Goal: Information Seeking & Learning: Understand process/instructions

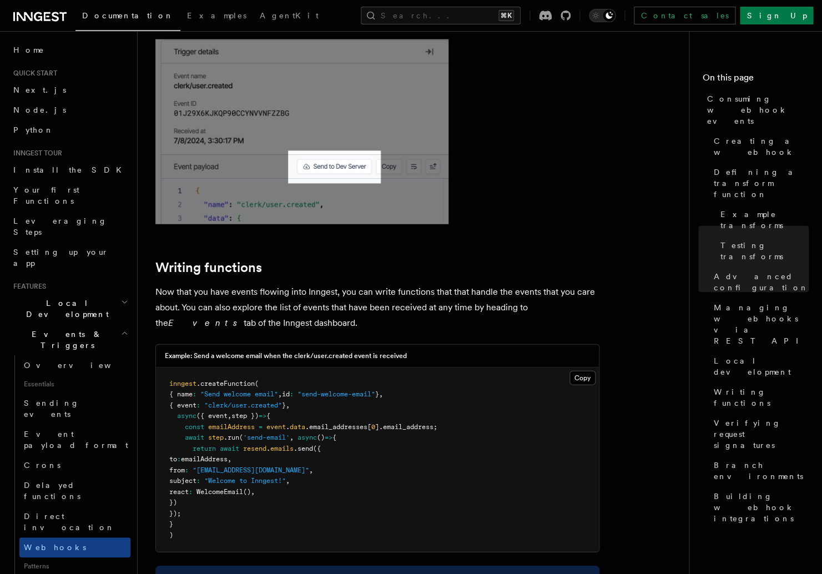
scroll to position [2733, 0]
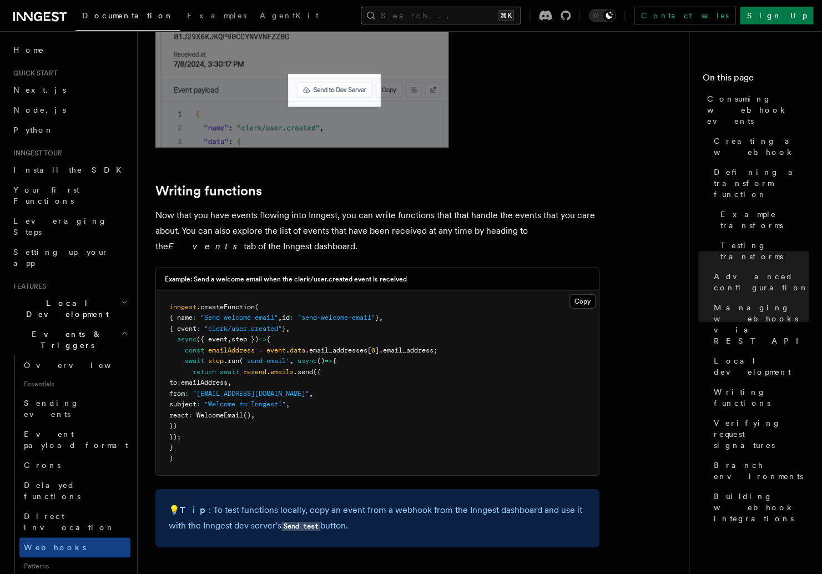
click at [416, 22] on button "Search... ⌘K" at bounding box center [441, 16] width 160 height 18
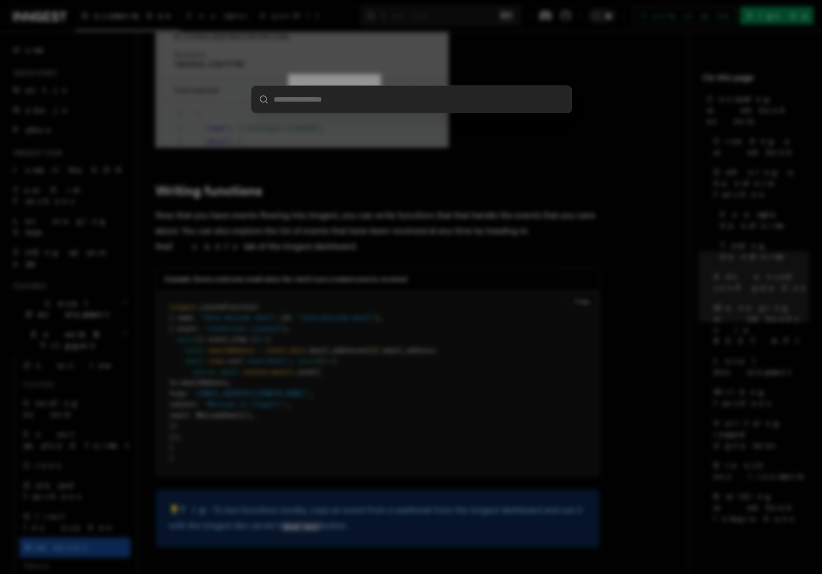
click at [418, 17] on div at bounding box center [411, 287] width 822 height 574
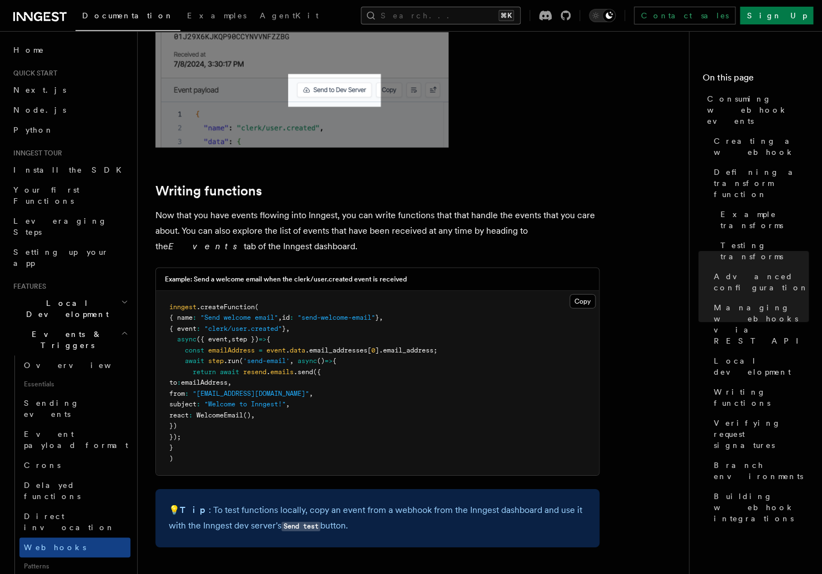
click at [416, 17] on button "Search... ⌘K" at bounding box center [441, 16] width 160 height 18
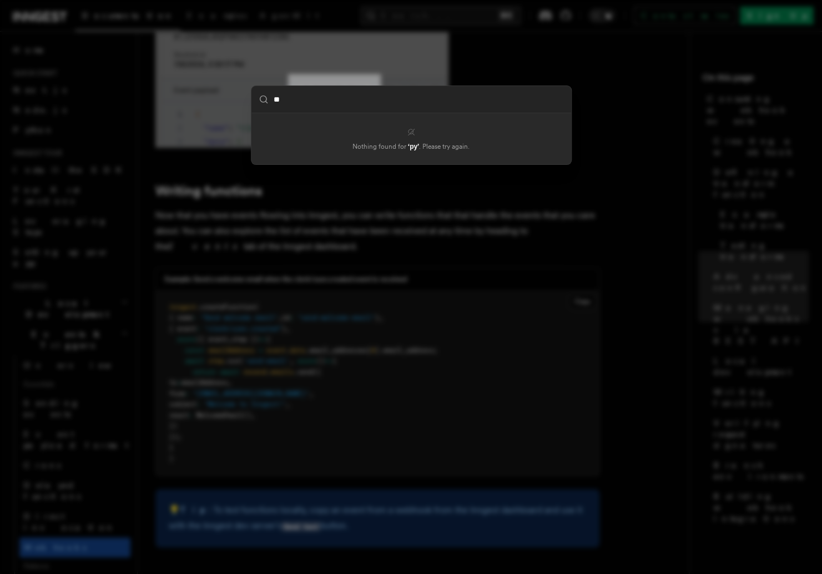
type input "*"
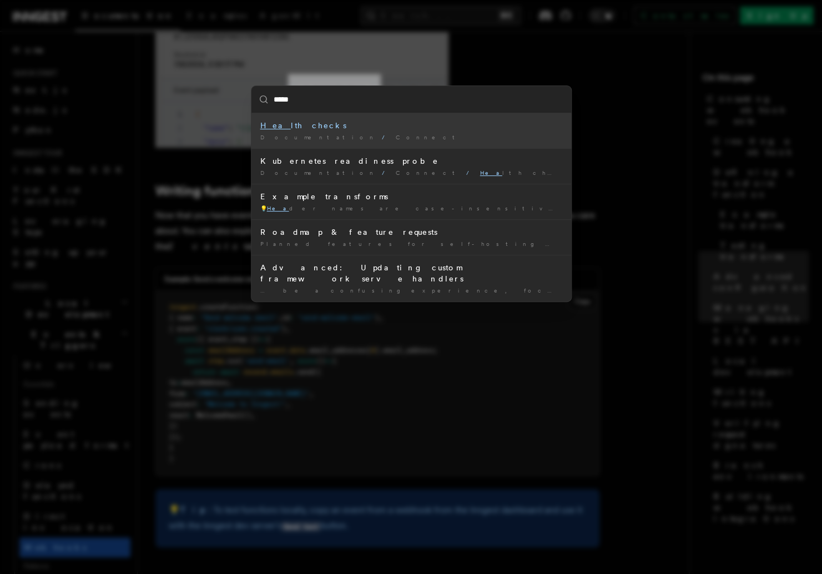
type input "******"
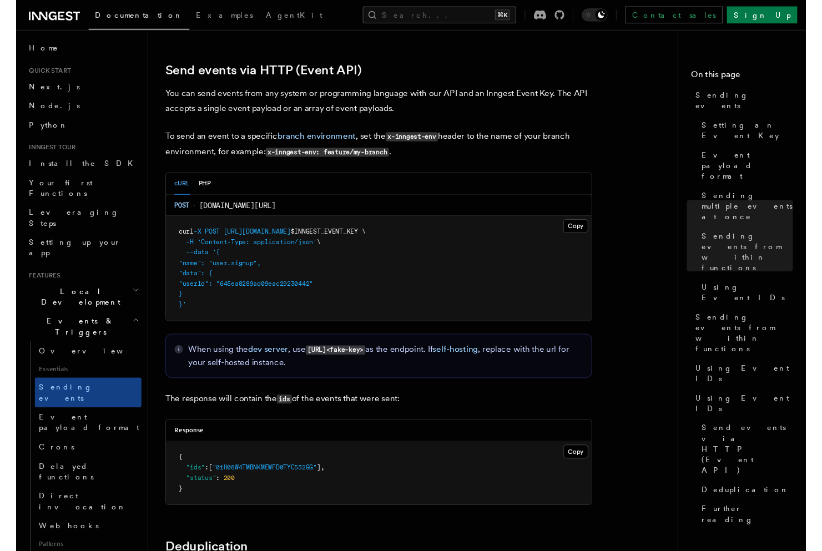
scroll to position [2298, 0]
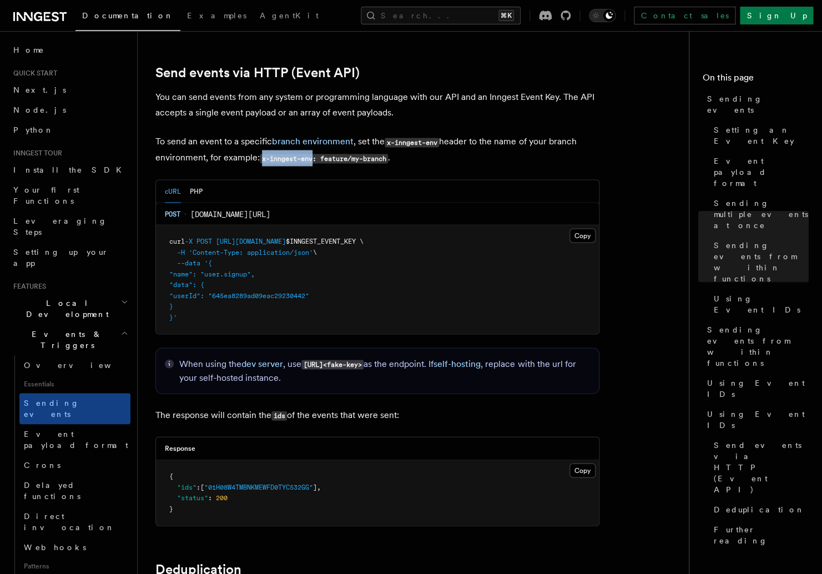
drag, startPoint x: 262, startPoint y: 147, endPoint x: 313, endPoint y: 148, distance: 51.1
click at [314, 154] on code "x-inngest-env: feature/my-branch" at bounding box center [324, 158] width 128 height 9
copy code "x-inngest-env"
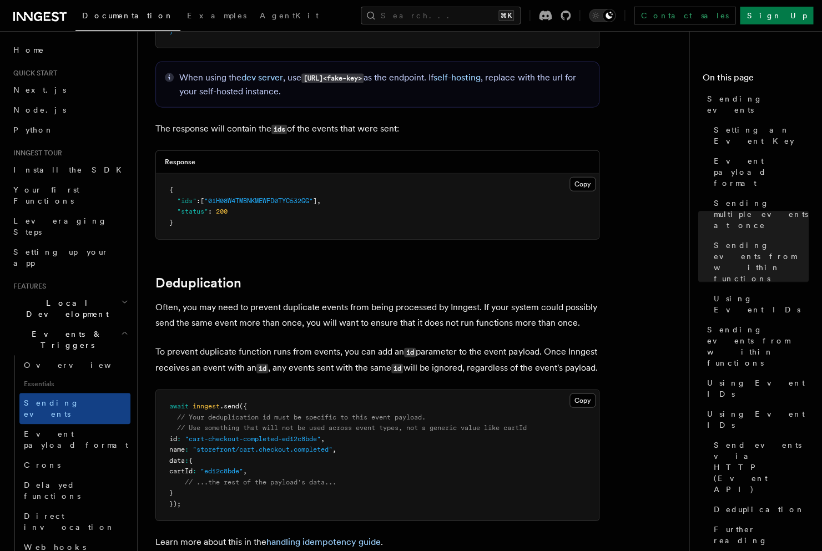
scroll to position [2723, 0]
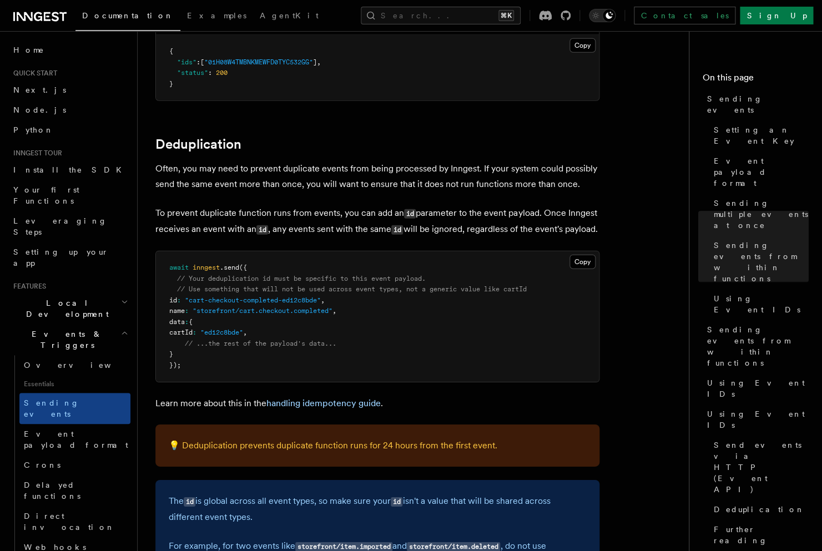
click at [400, 205] on p "To prevent duplicate function runs from events, you can add an id parameter to …" at bounding box center [377, 221] width 444 height 32
click at [277, 217] on p "To prevent duplicate function runs from events, you can add an id parameter to …" at bounding box center [377, 221] width 444 height 32
click at [365, 136] on h2 "Deduplication" at bounding box center [377, 144] width 444 height 16
click at [366, 136] on h2 "Deduplication" at bounding box center [377, 144] width 444 height 16
